Goal: Task Accomplishment & Management: Use online tool/utility

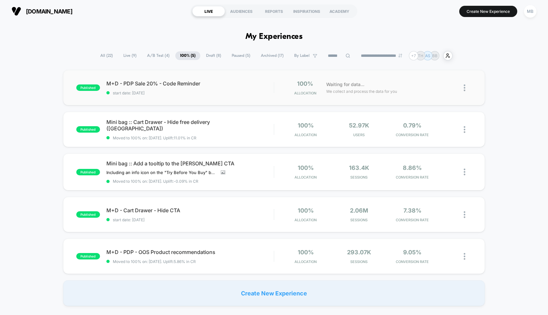
click at [237, 77] on div "published M+D - PDP Sale 20% - Code Reminder start date: [DATE] 100% Allocation…" at bounding box center [274, 87] width 422 height 35
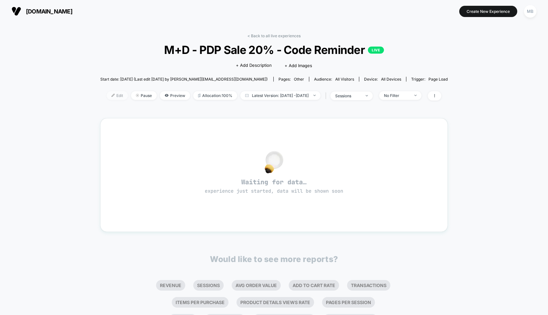
click at [110, 97] on span "Edit" at bounding box center [117, 95] width 21 height 9
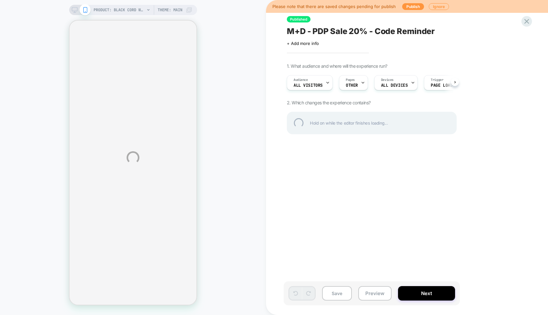
click at [503, 83] on div "PRODUCT: Black Cord Waistcoat [b254158blk] PRODUCT: Black Cord Waistcoat [b2541…" at bounding box center [274, 157] width 548 height 315
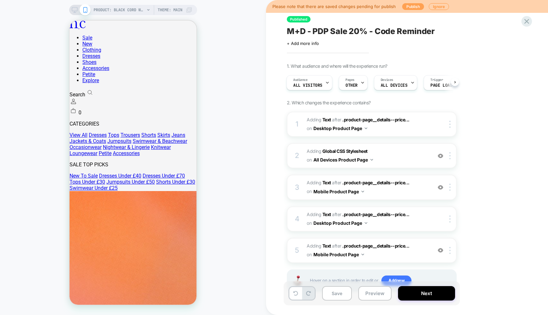
click at [415, 8] on button "Publish" at bounding box center [414, 6] width 22 height 7
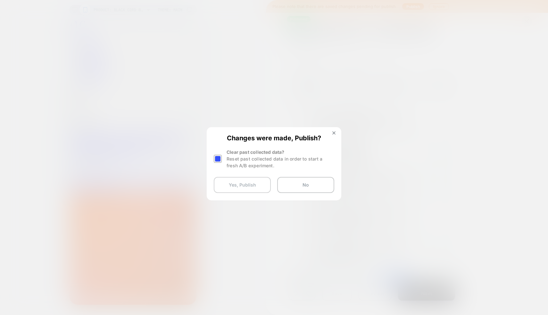
click at [255, 184] on button "Yes, Publish" at bounding box center [242, 185] width 57 height 16
